Goal: Task Accomplishment & Management: Manage account settings

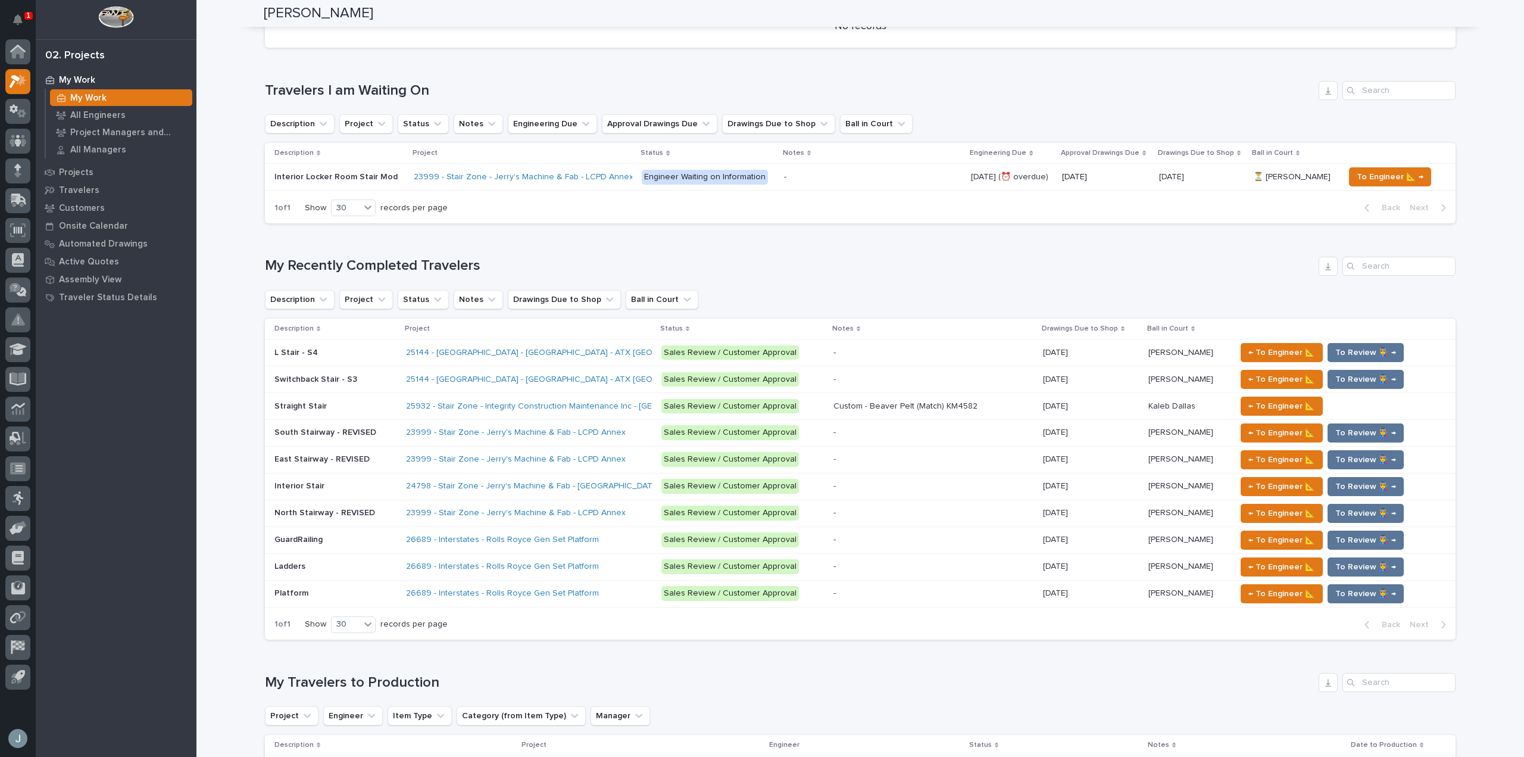
scroll to position [535, 0]
click at [588, 534] on div "26689 - Interstates - Rolls Royce Gen Set Platform" at bounding box center [510, 539] width 208 height 10
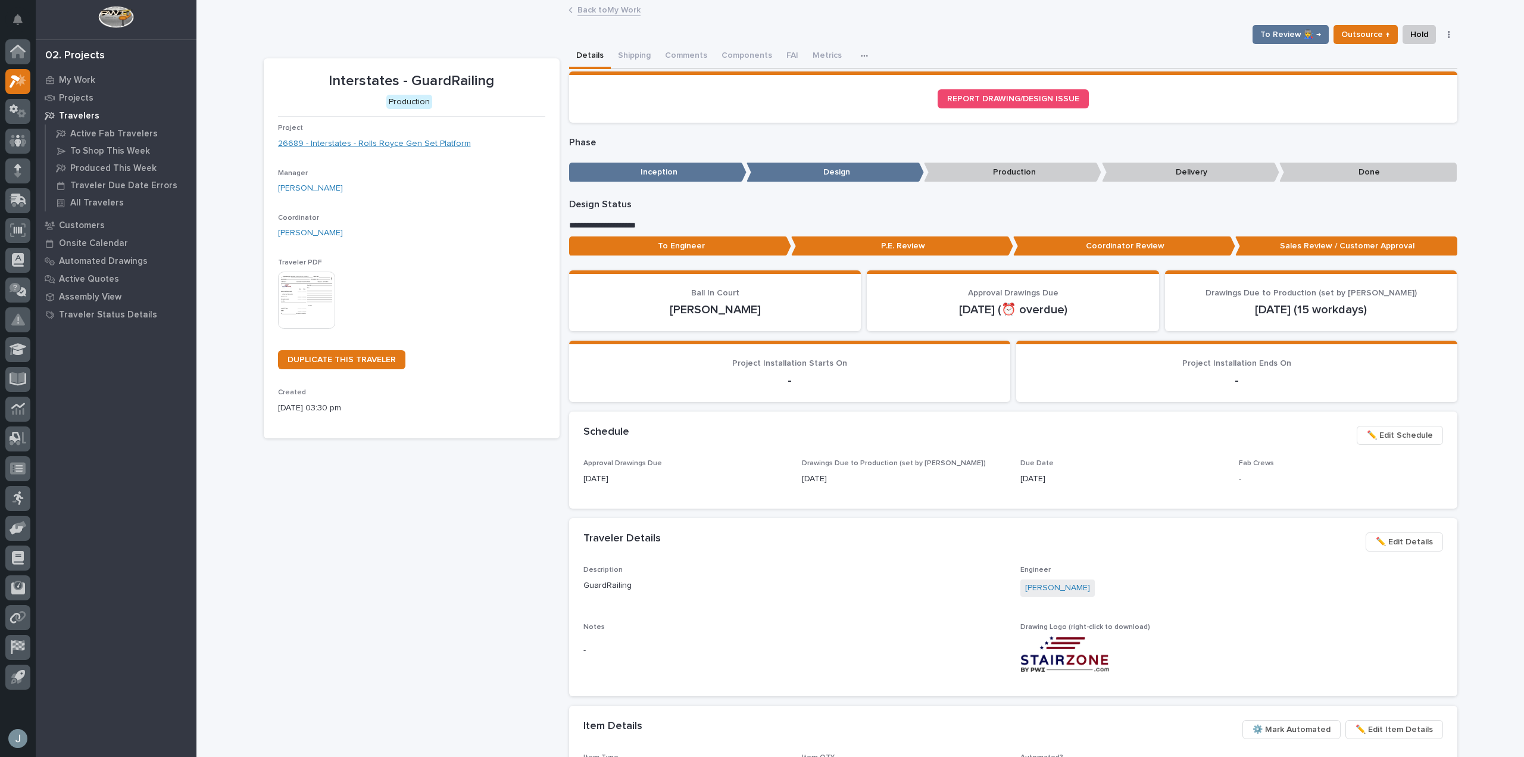
click at [365, 139] on link "26689 - Interstates - Rolls Royce Gen Set Platform" at bounding box center [374, 144] width 193 height 13
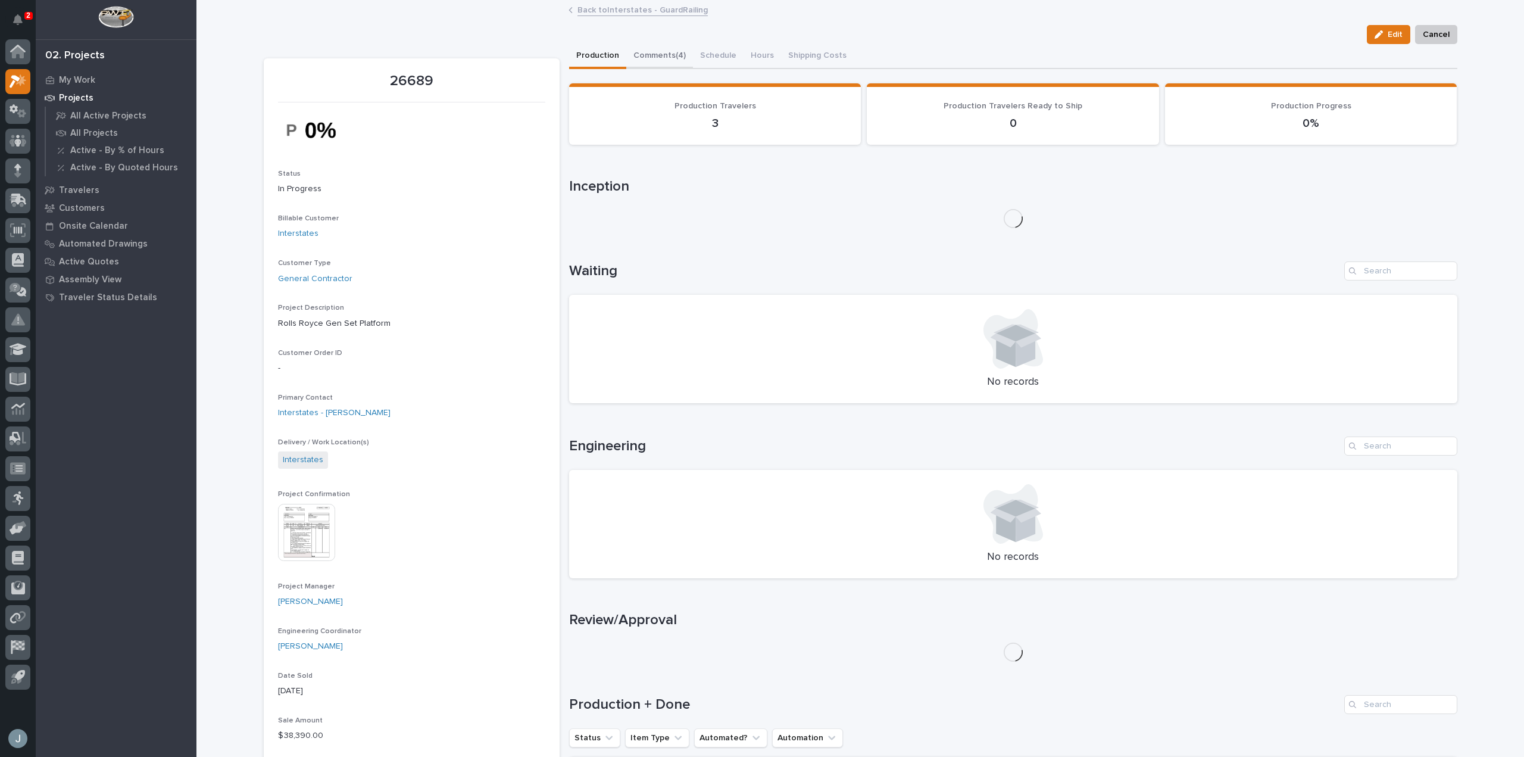
click at [634, 51] on button "Comments (4)" at bounding box center [659, 56] width 67 height 25
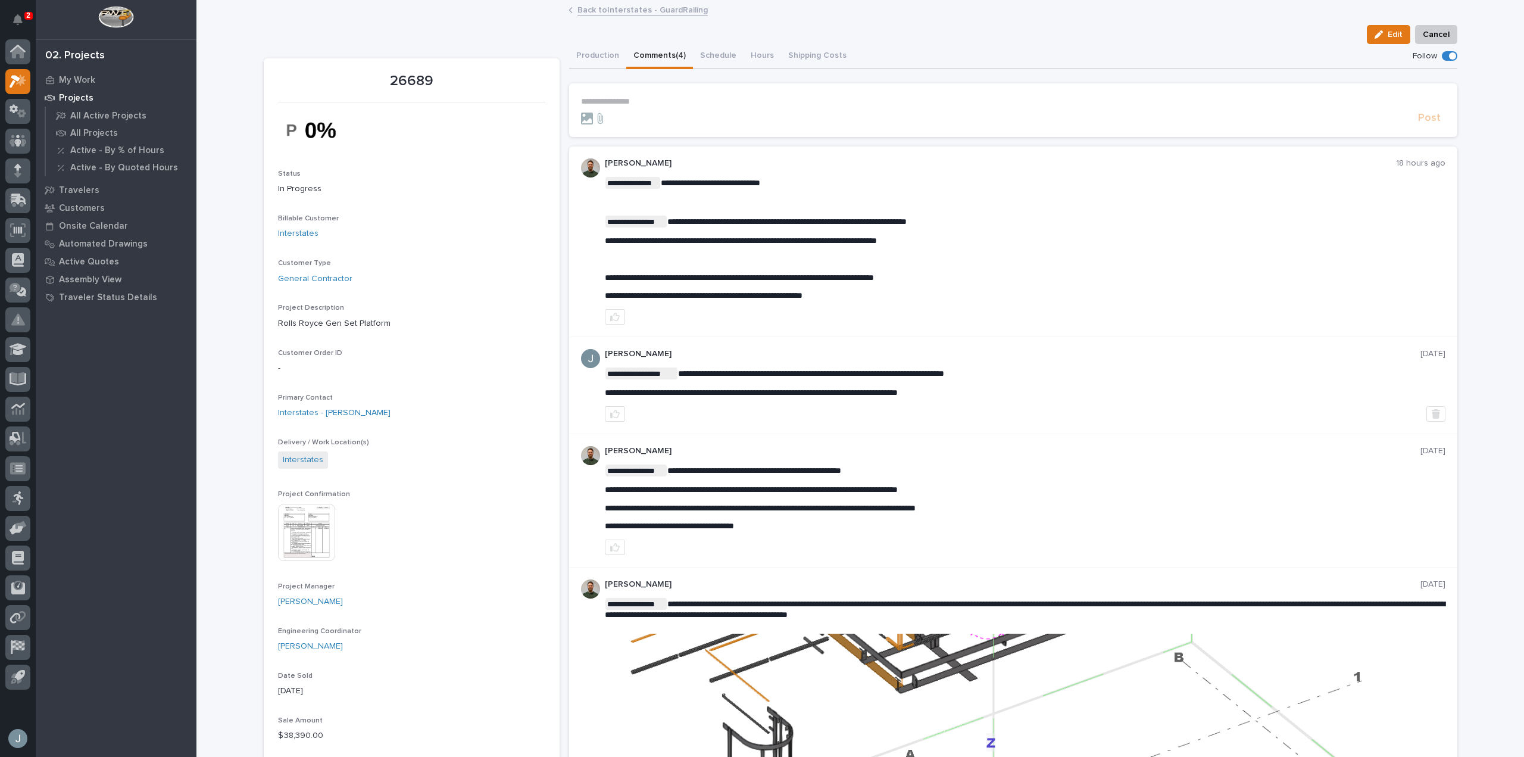
click at [93, 99] on div "Projects" at bounding box center [116, 97] width 155 height 17
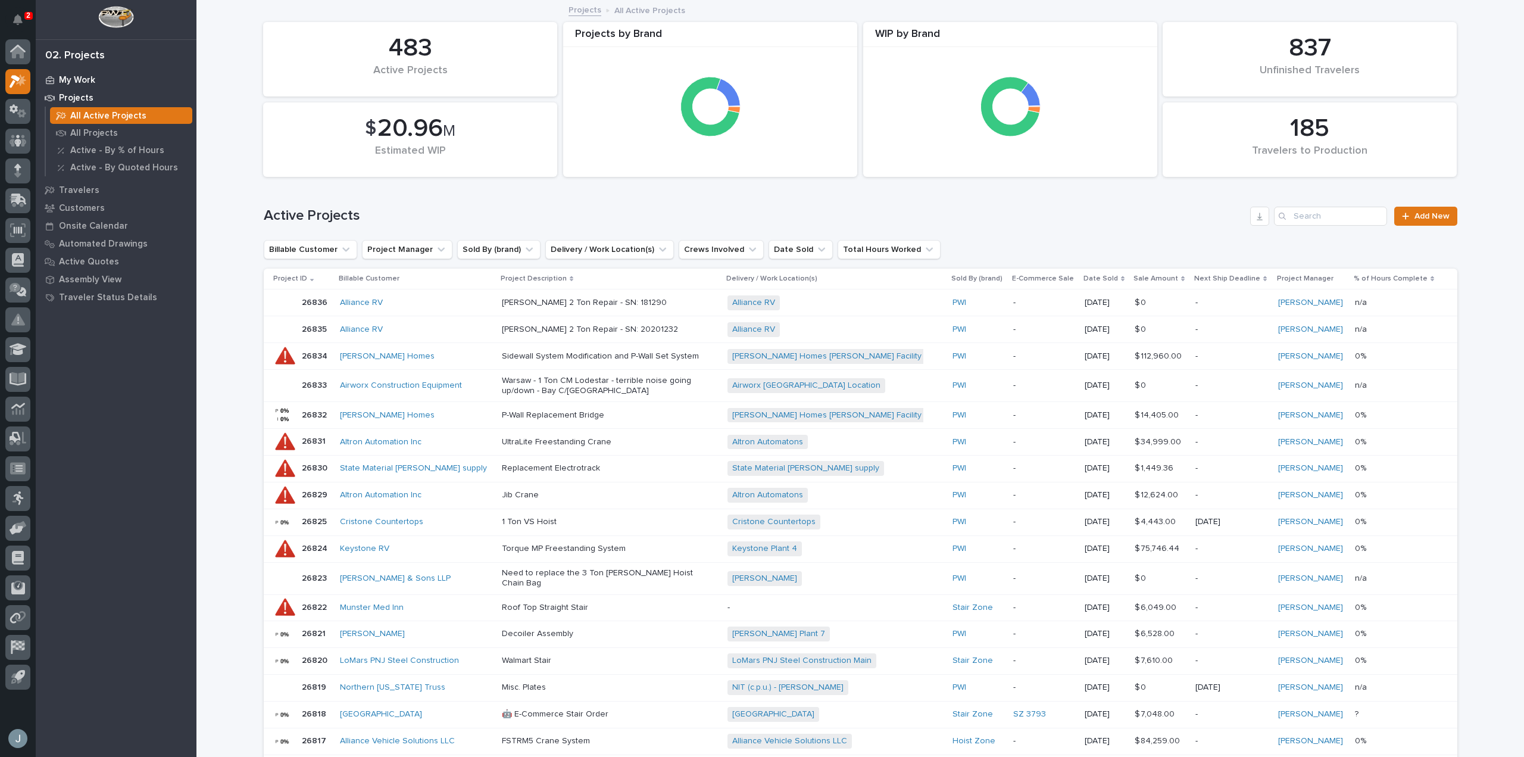
click at [77, 73] on div "My Work" at bounding box center [116, 79] width 155 height 17
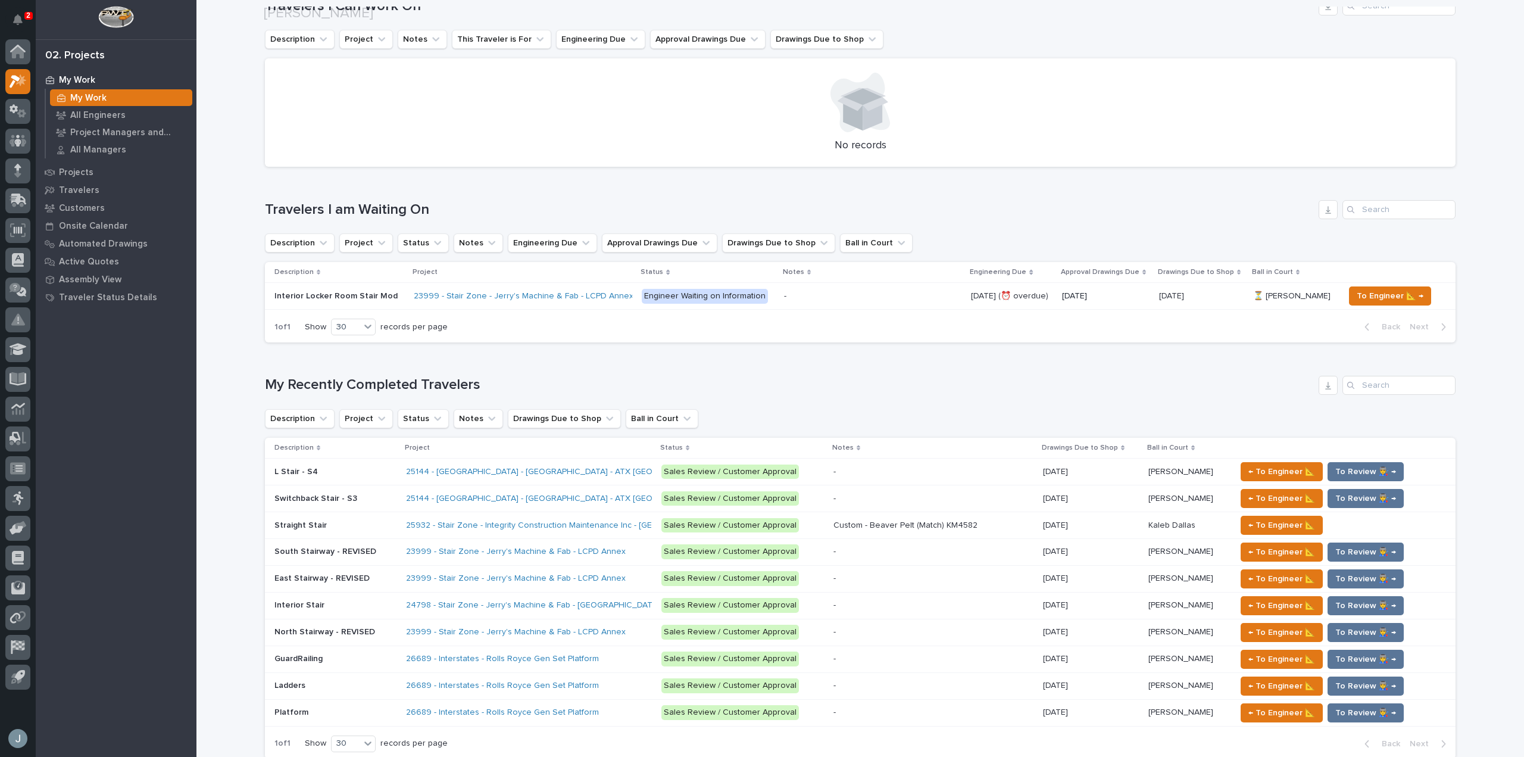
scroll to position [416, 0]
click at [353, 704] on div "Platform Platform" at bounding box center [335, 712] width 122 height 20
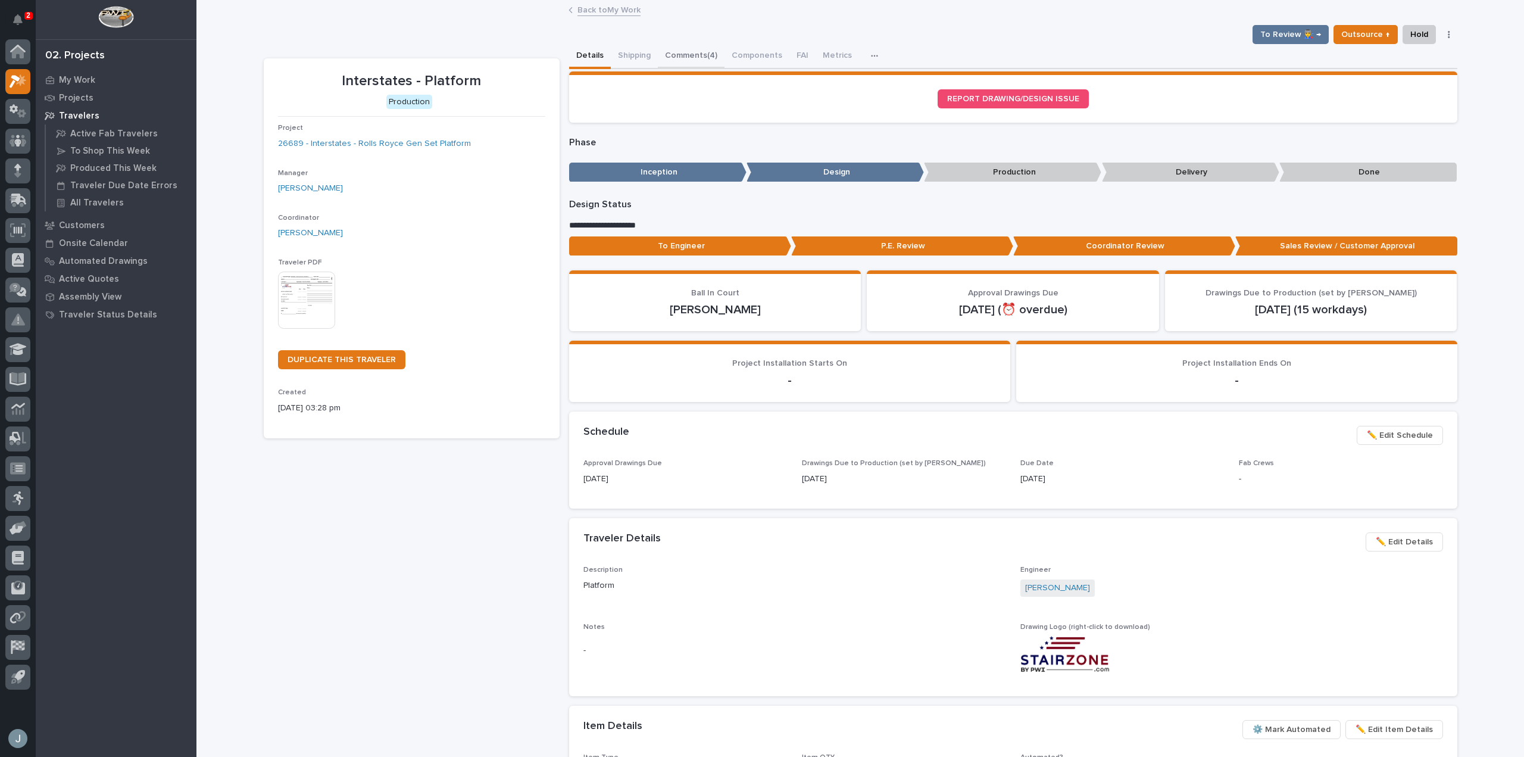
click at [697, 54] on button "Comments (4)" at bounding box center [691, 56] width 67 height 25
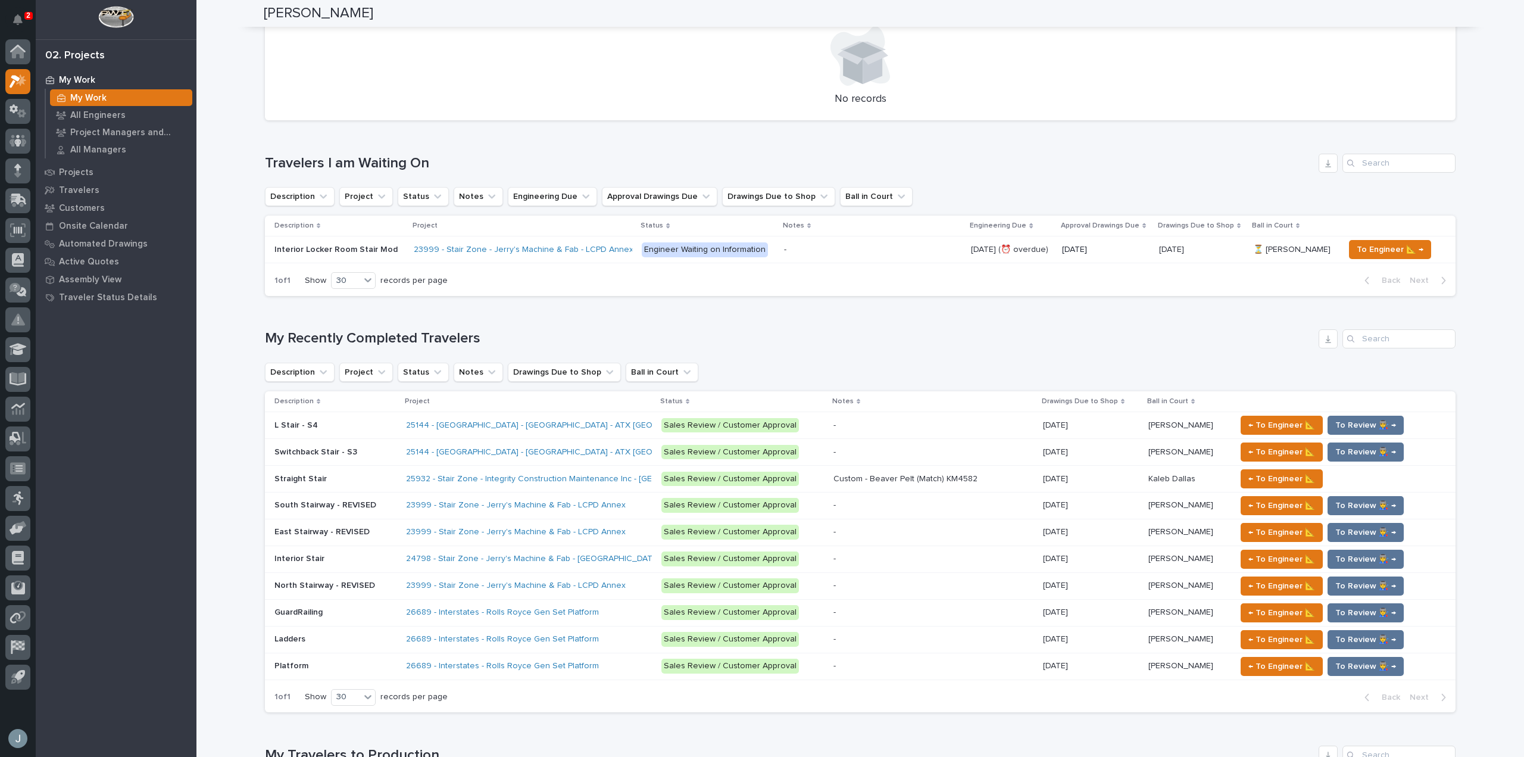
scroll to position [476, 0]
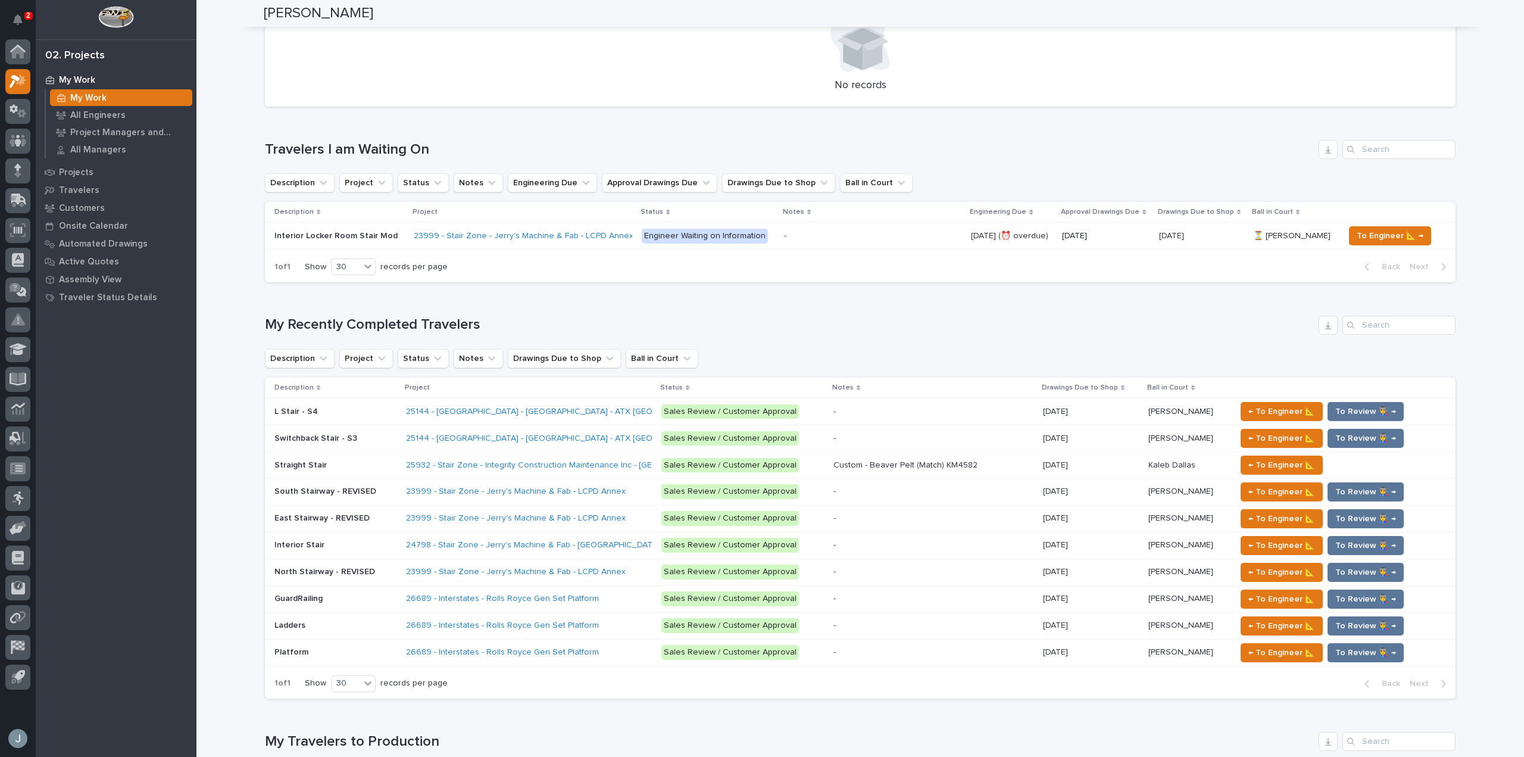
click at [364, 623] on p at bounding box center [335, 625] width 122 height 10
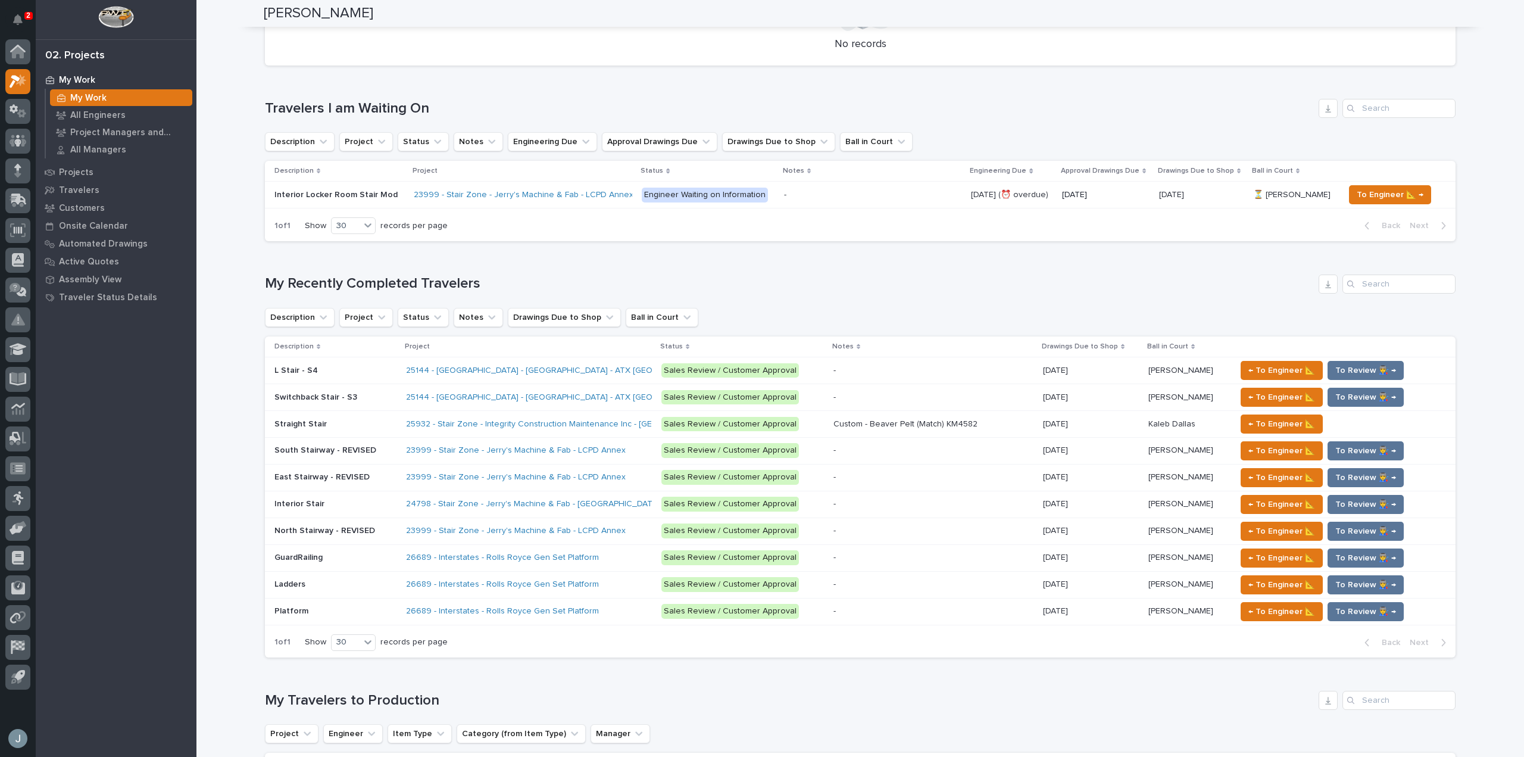
scroll to position [595, 0]
